Goal: Task Accomplishment & Management: Use online tool/utility

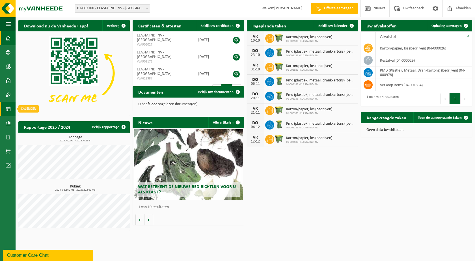
click at [8, 109] on span at bounding box center [8, 109] width 5 height 14
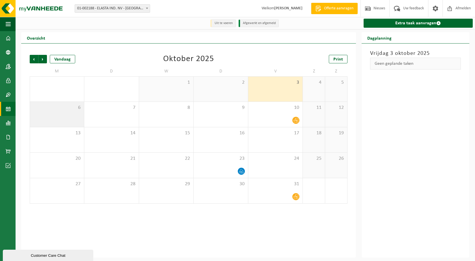
click at [54, 112] on div "6" at bounding box center [57, 114] width 54 height 25
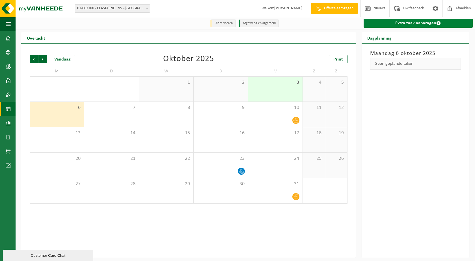
click at [394, 23] on link "Extra taak aanvragen" at bounding box center [417, 23] width 109 height 9
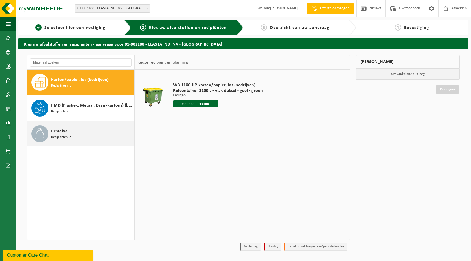
click at [68, 138] on span "Recipiënten: 2" at bounding box center [61, 137] width 20 height 5
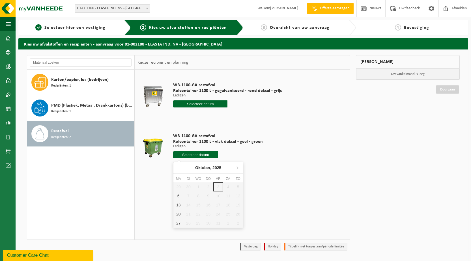
click at [193, 156] on input "text" at bounding box center [195, 154] width 45 height 7
click at [180, 198] on div "6" at bounding box center [178, 195] width 10 height 9
type input "Van [DATE]"
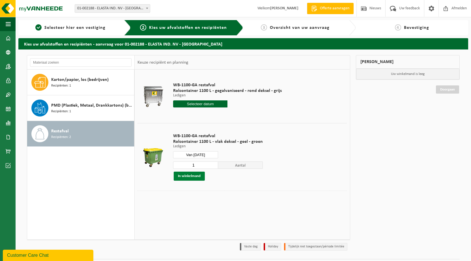
click at [198, 177] on button "In winkelmand" at bounding box center [189, 176] width 31 height 9
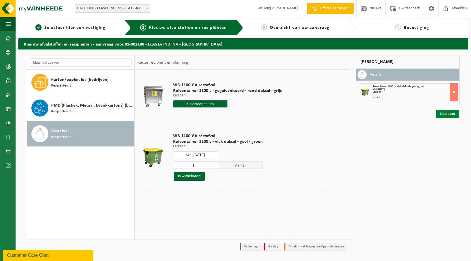
click at [443, 116] on link "Doorgaan" at bounding box center [446, 114] width 23 height 8
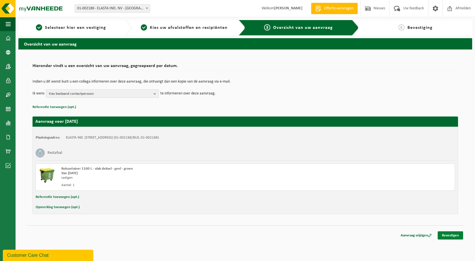
click at [448, 233] on link "Bevestigen" at bounding box center [449, 235] width 25 height 8
